Goal: Information Seeking & Learning: Compare options

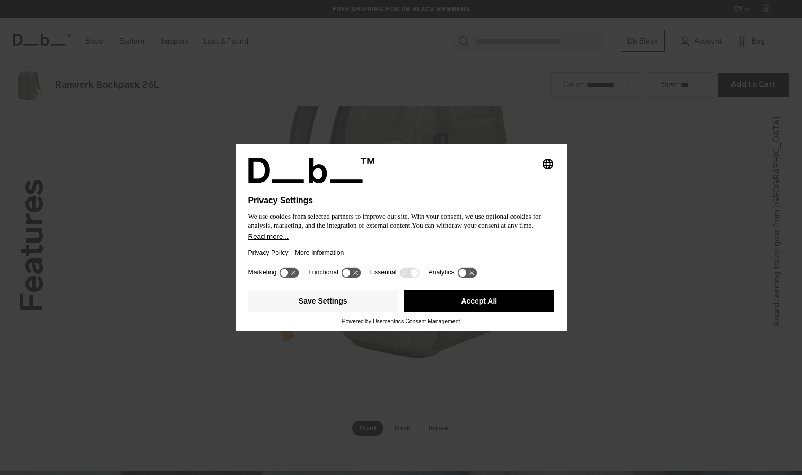
scroll to position [1425, 0]
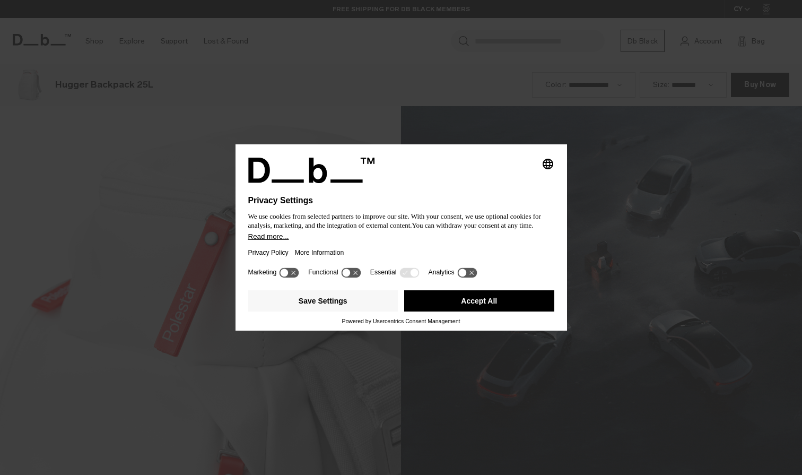
scroll to position [1425, 0]
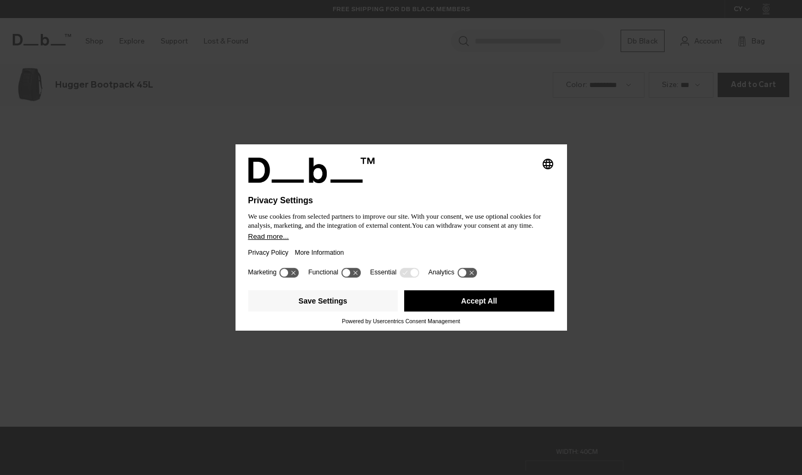
scroll to position [1425, 0]
